Goal: Entertainment & Leisure: Browse casually

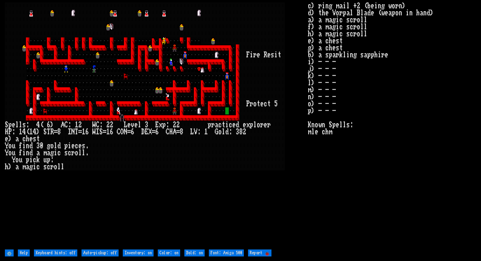
click at [199, 172] on larn at bounding box center [156, 124] width 303 height 245
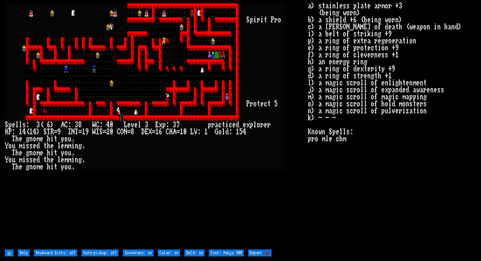
click at [258, 167] on div at bounding box center [259, 166] width 4 height 7
